Goal: Check status: Check status

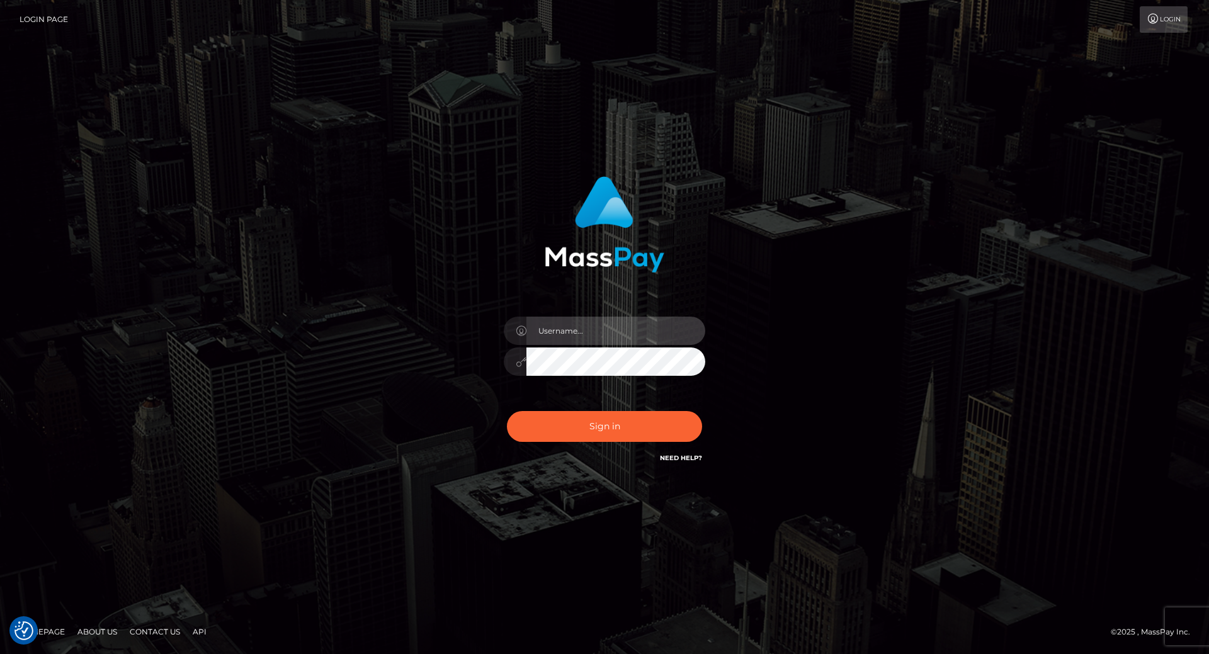
click at [555, 331] on input "text" at bounding box center [615, 331] width 179 height 28
type input "[PERSON_NAME].throne"
click at [568, 322] on input "text" at bounding box center [615, 331] width 179 height 28
type input "[PERSON_NAME].throne"
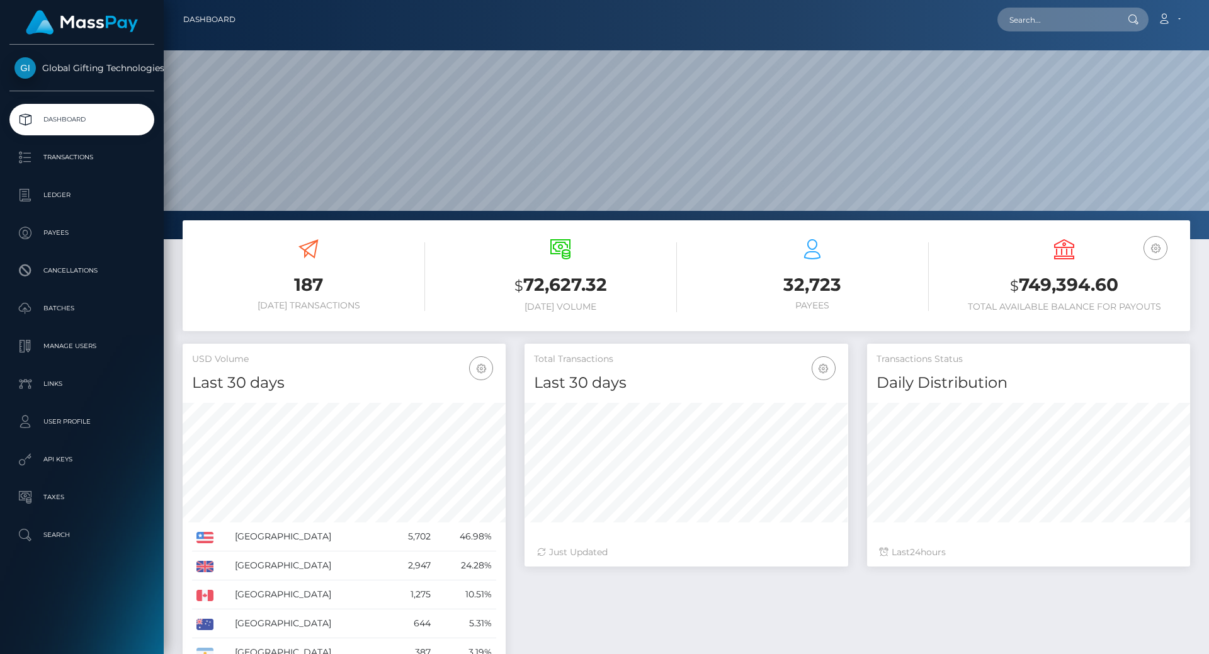
scroll to position [224, 324]
click at [1057, 287] on h3 "$ 749,394.60" at bounding box center [1064, 286] width 233 height 26
copy h3 "749,394.60"
